Goal: Find specific page/section: Find specific page/section

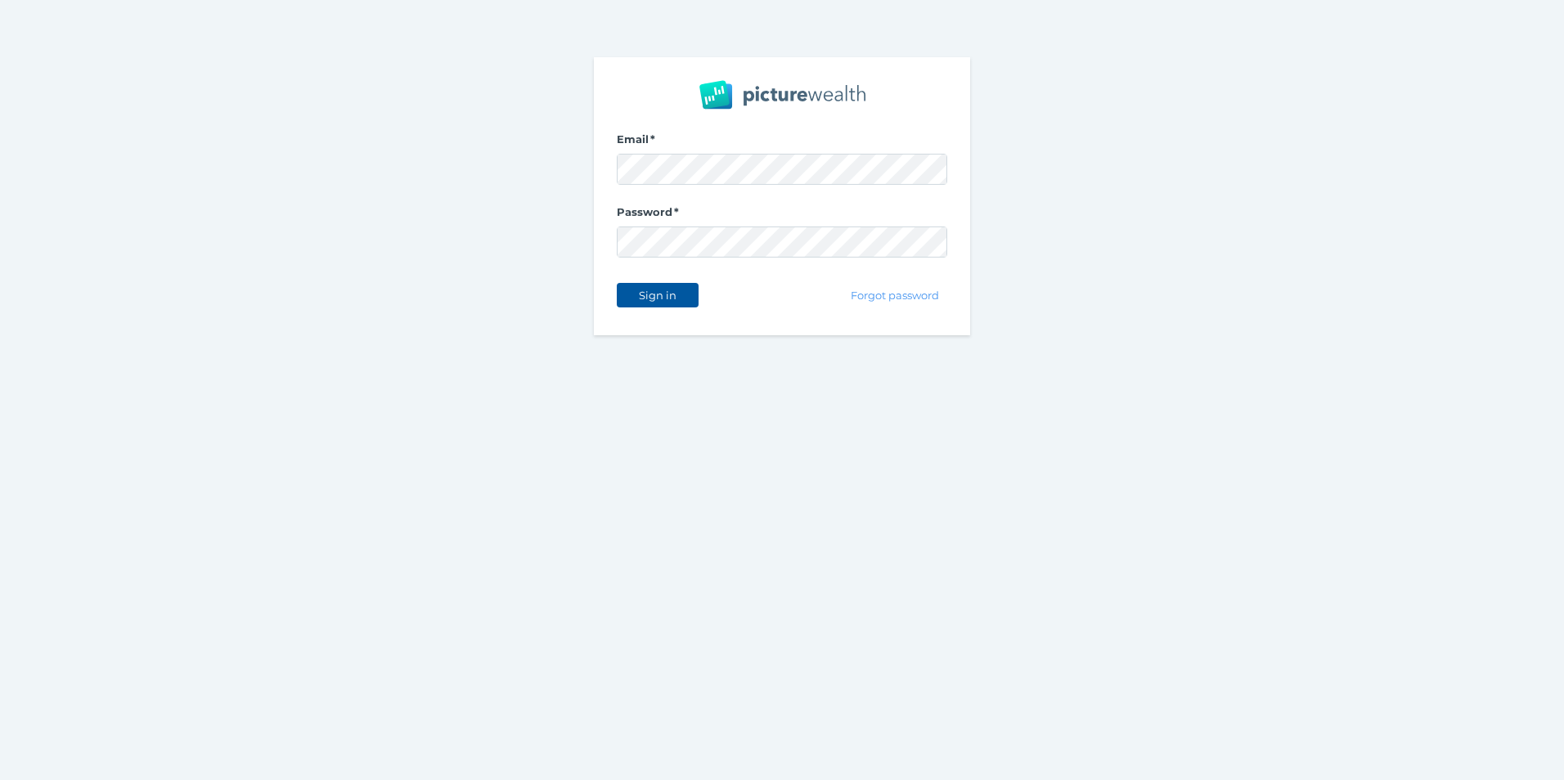
click at [652, 299] on span "Sign in" at bounding box center [657, 295] width 52 height 13
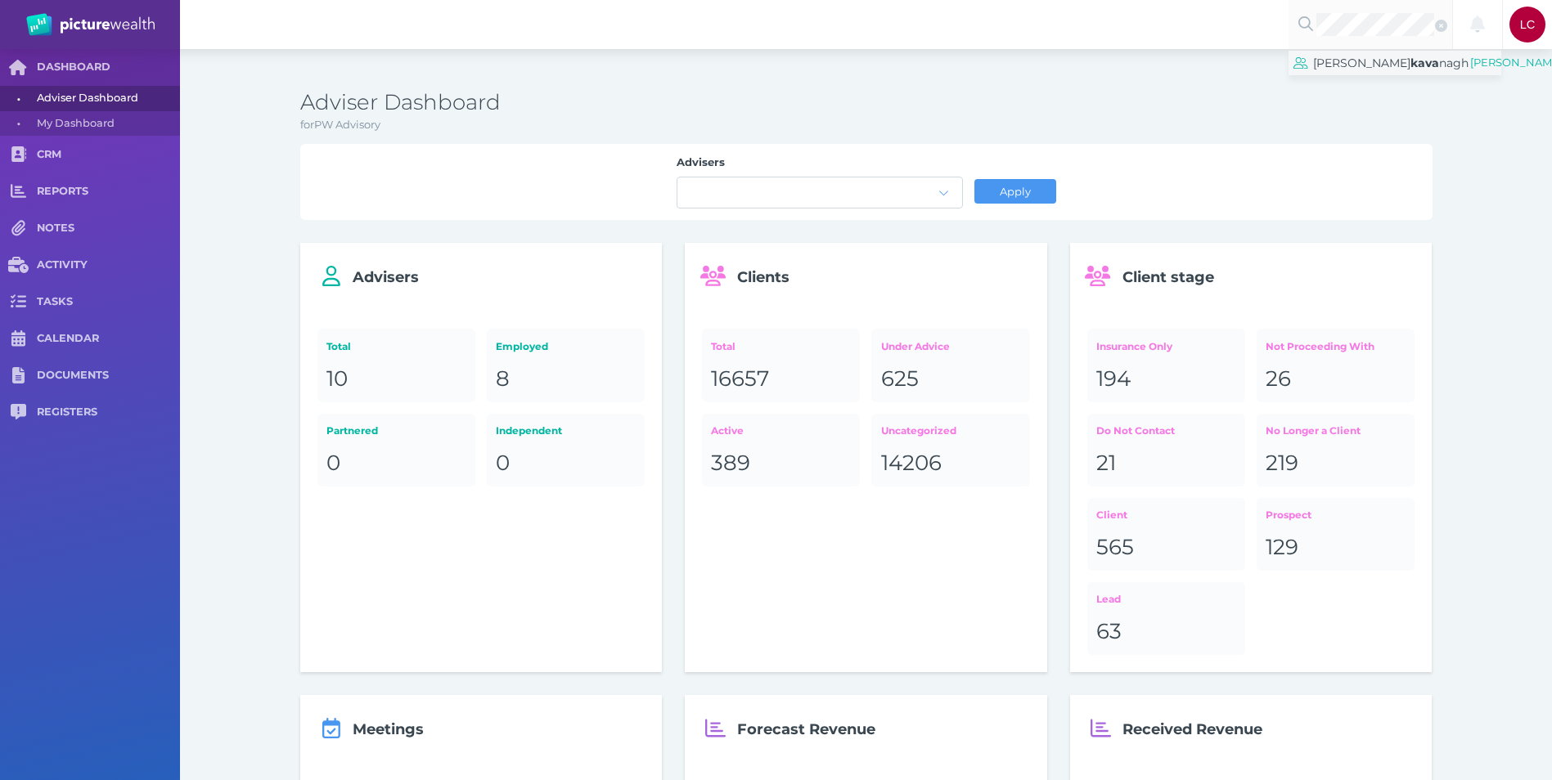
click at [1410, 70] on span "kava" at bounding box center [1424, 63] width 29 height 15
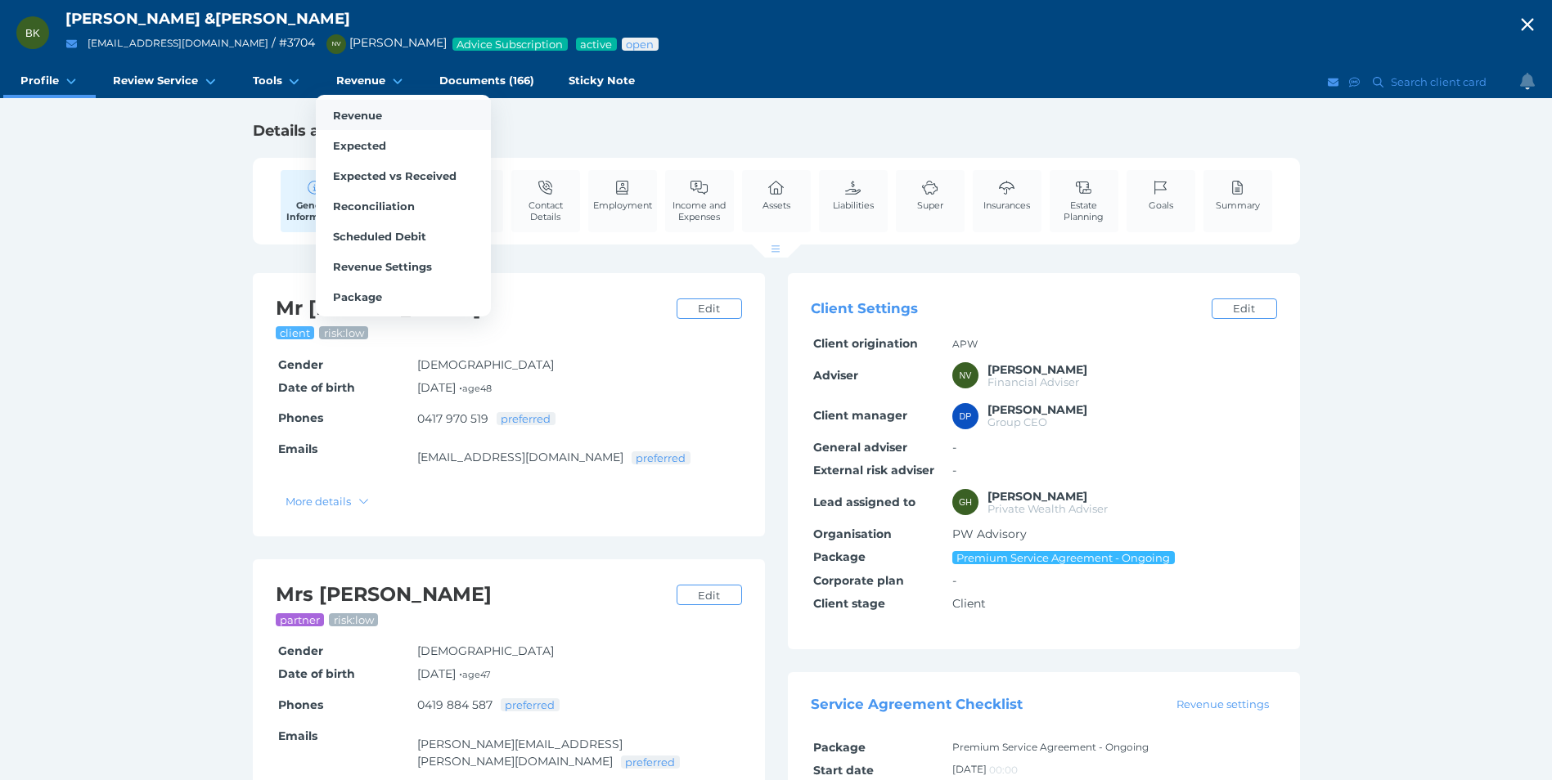
click at [339, 116] on span "Revenue" at bounding box center [357, 115] width 49 height 13
select select "25"
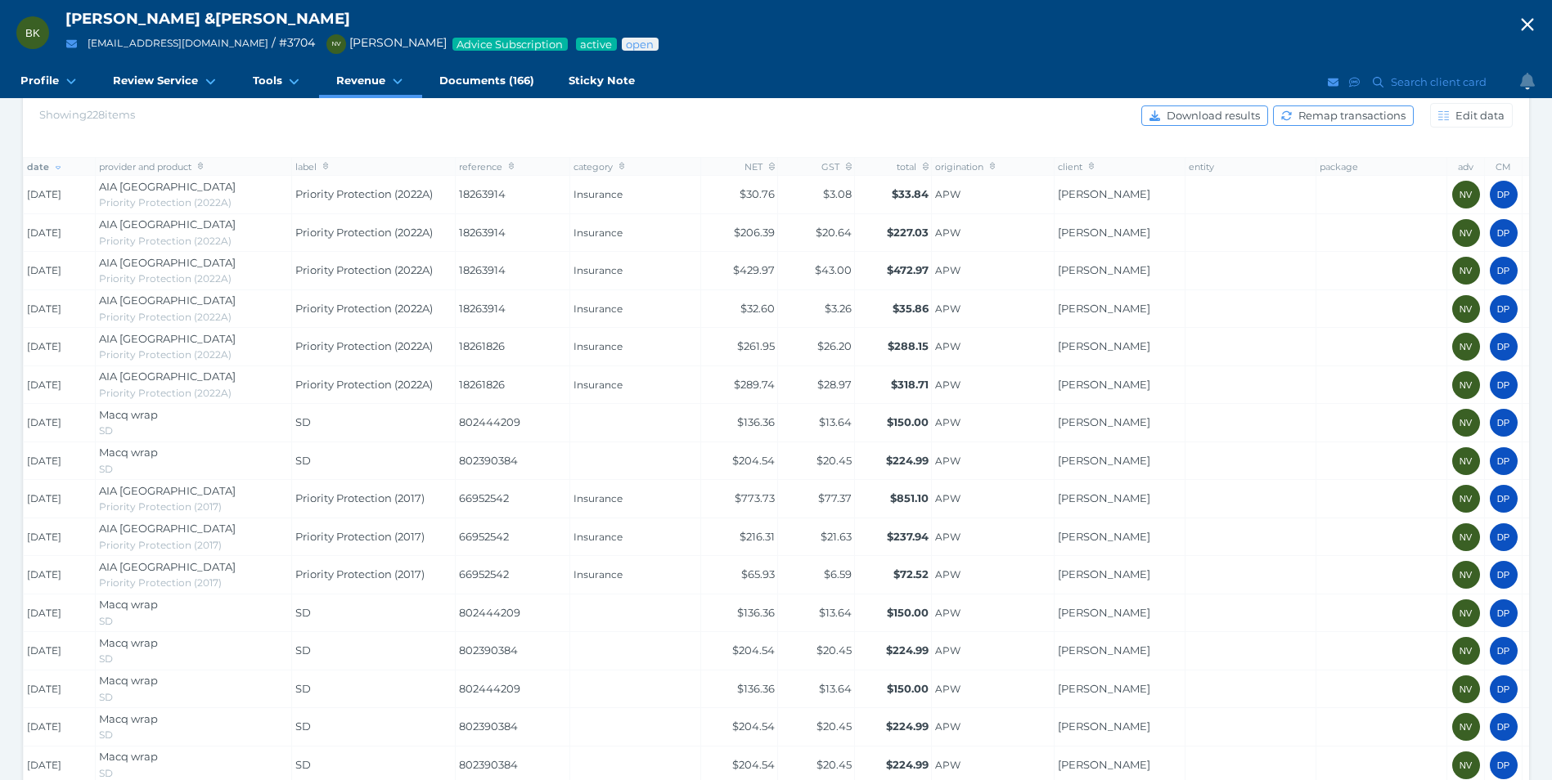
scroll to position [327, 0]
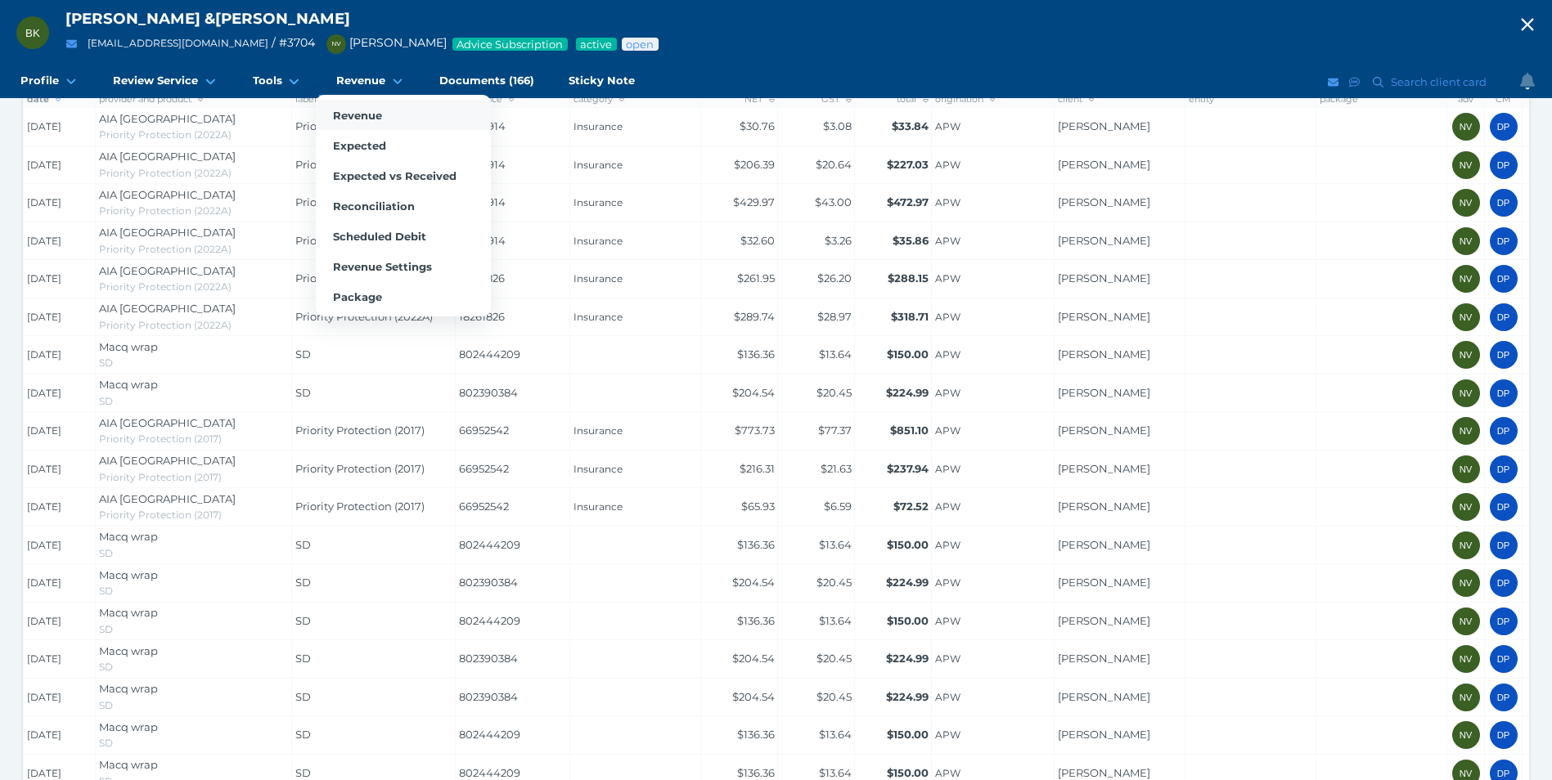
click at [354, 115] on span "Revenue" at bounding box center [357, 115] width 49 height 13
click at [360, 299] on span "Package" at bounding box center [357, 296] width 49 height 13
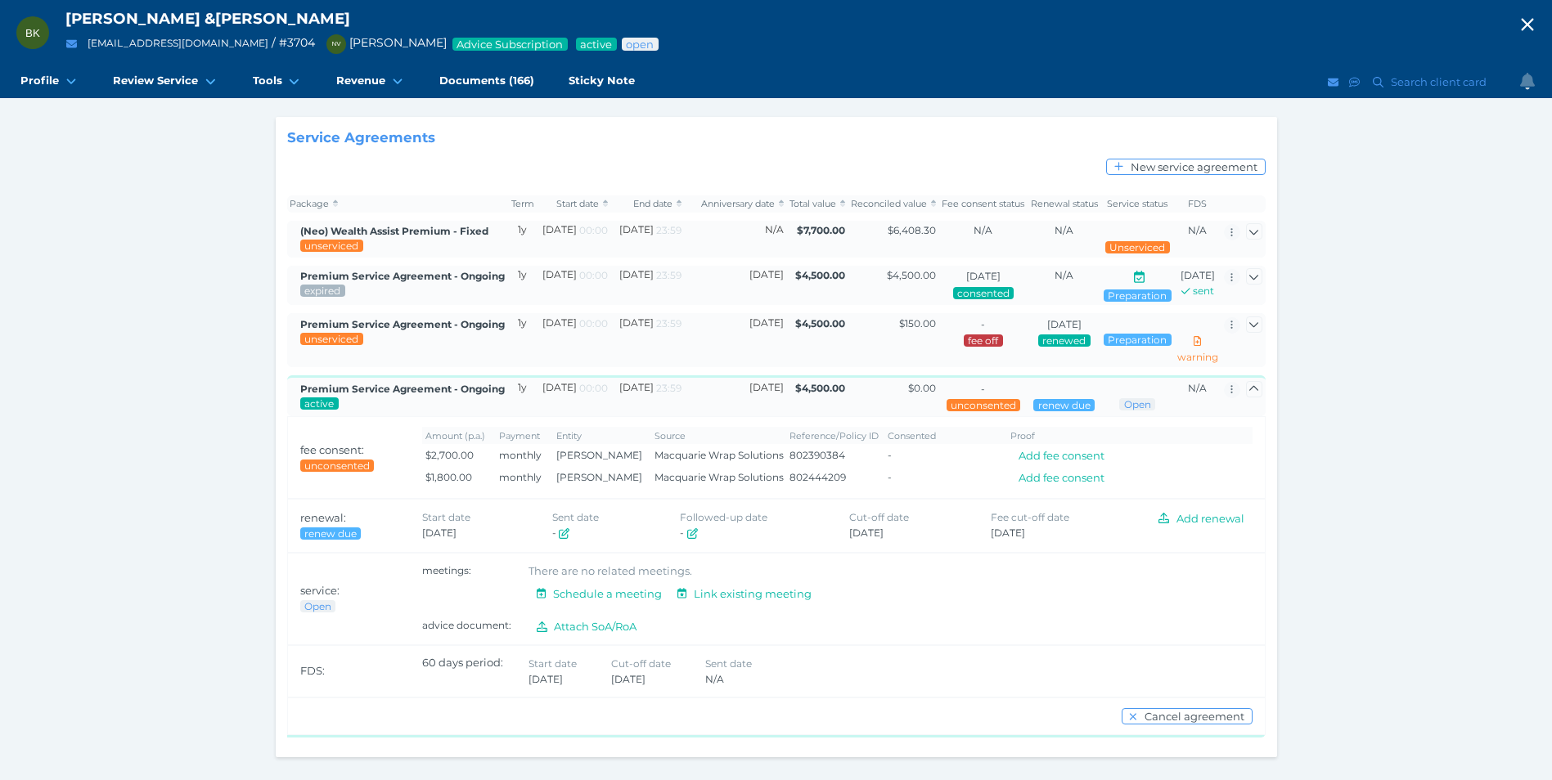
scroll to position [150, 0]
